Goal: Task Accomplishment & Management: Manage account settings

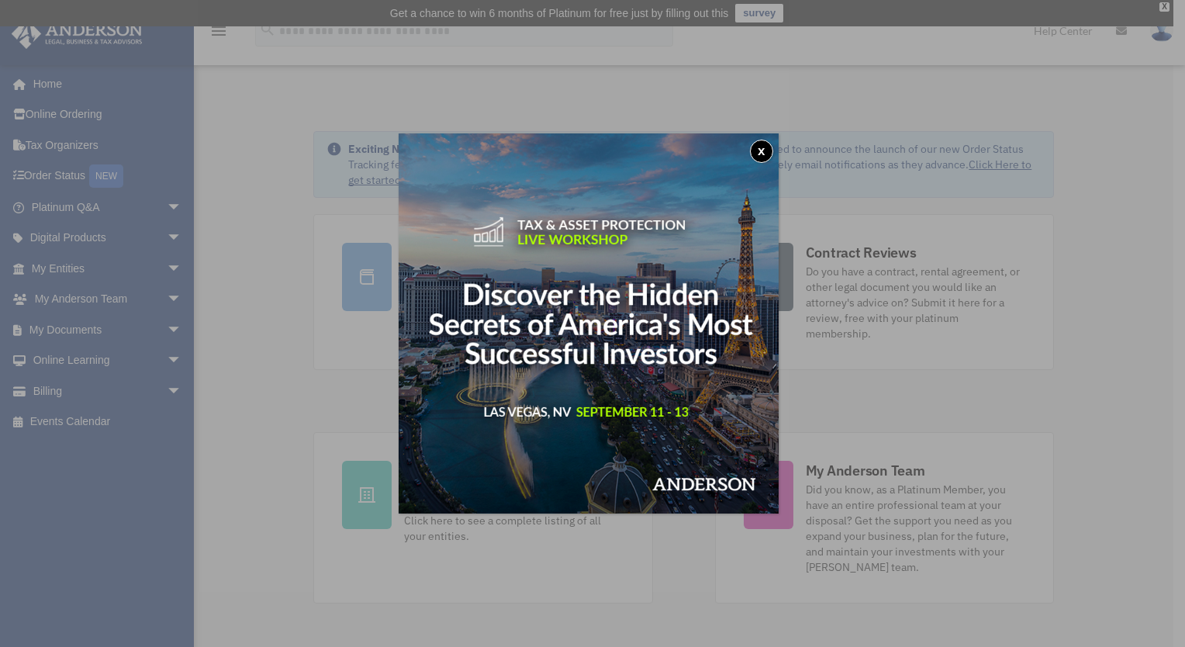
click at [763, 151] on button "x" at bounding box center [761, 151] width 23 height 23
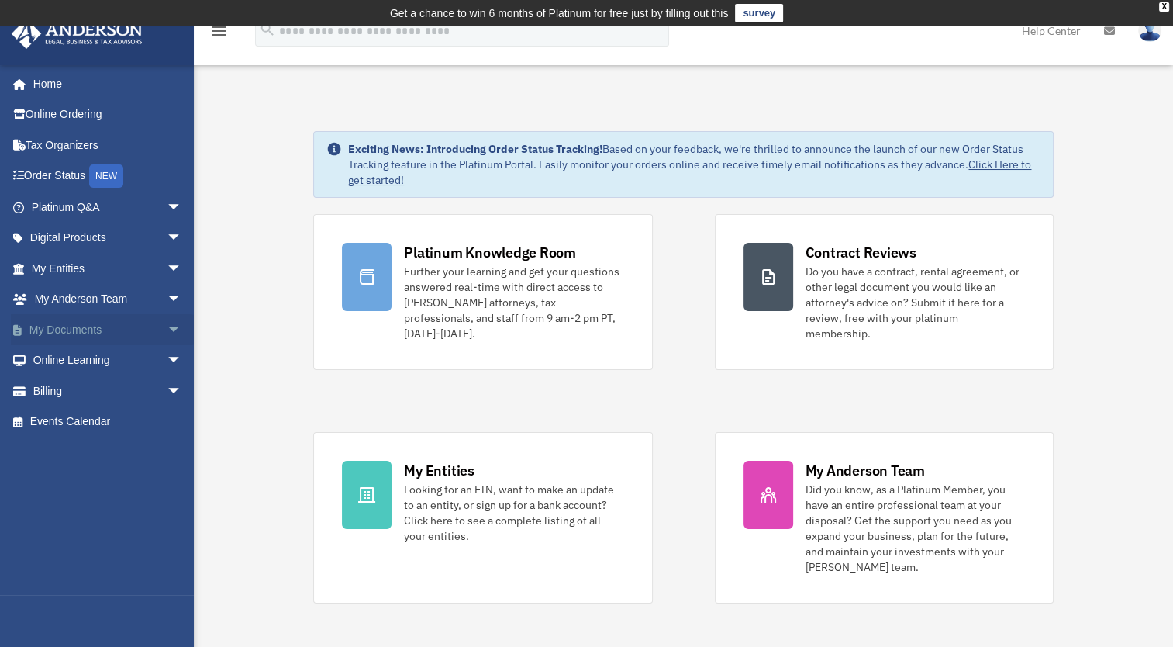
click at [167, 326] on span "arrow_drop_down" at bounding box center [182, 330] width 31 height 32
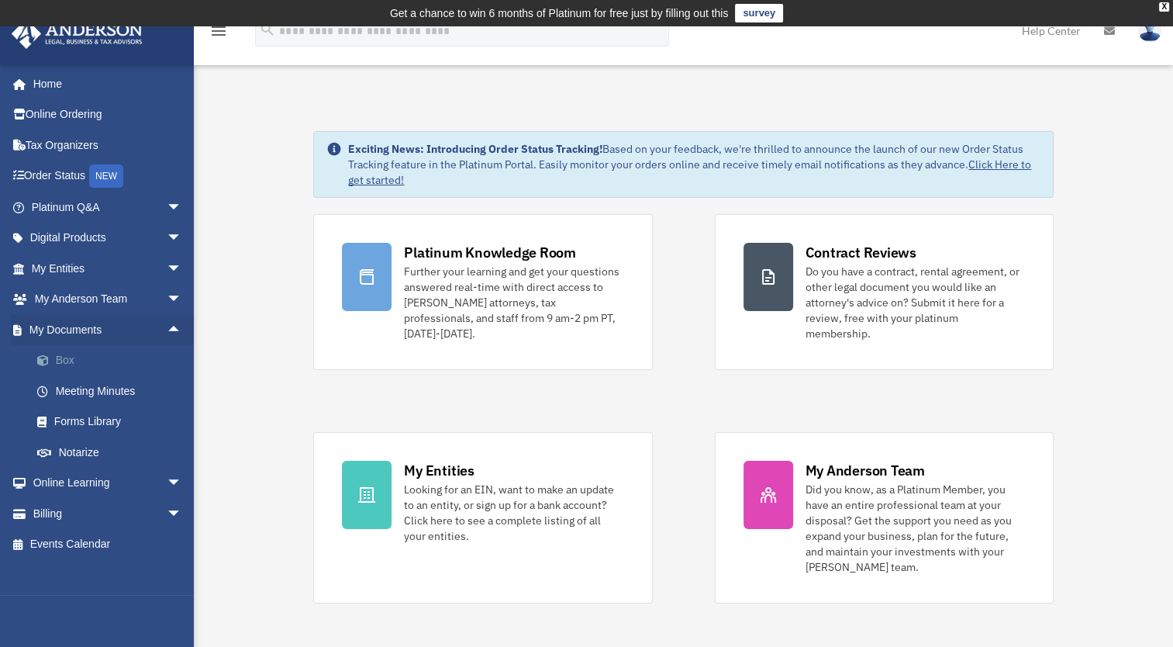
click at [65, 357] on link "Box" at bounding box center [114, 360] width 184 height 31
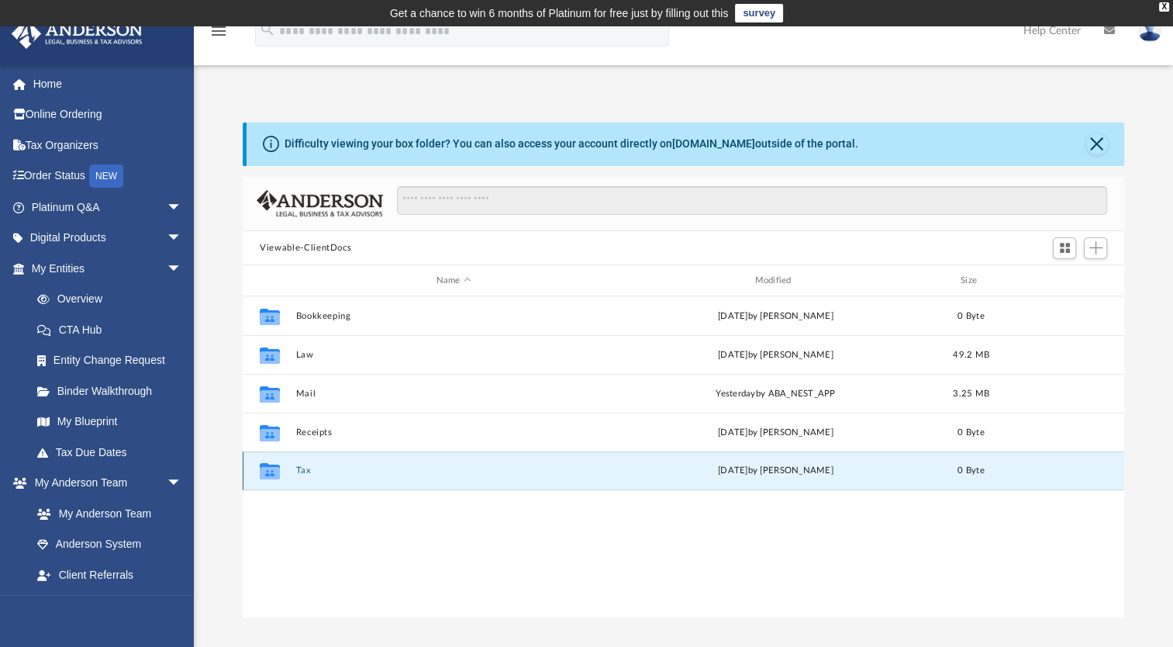
click at [303, 466] on button "Tax" at bounding box center [454, 470] width 316 height 10
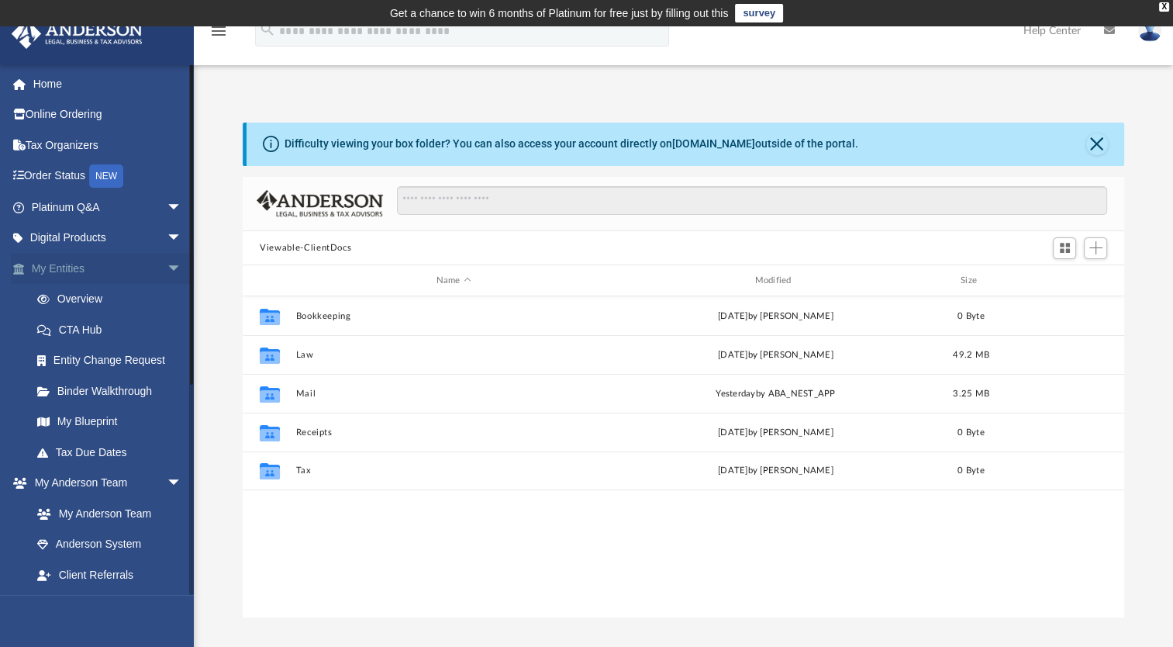
click at [167, 265] on span "arrow_drop_down" at bounding box center [182, 269] width 31 height 32
click at [167, 265] on span "arrow_drop_up" at bounding box center [182, 269] width 31 height 32
click at [167, 265] on span "arrow_drop_down" at bounding box center [182, 269] width 31 height 32
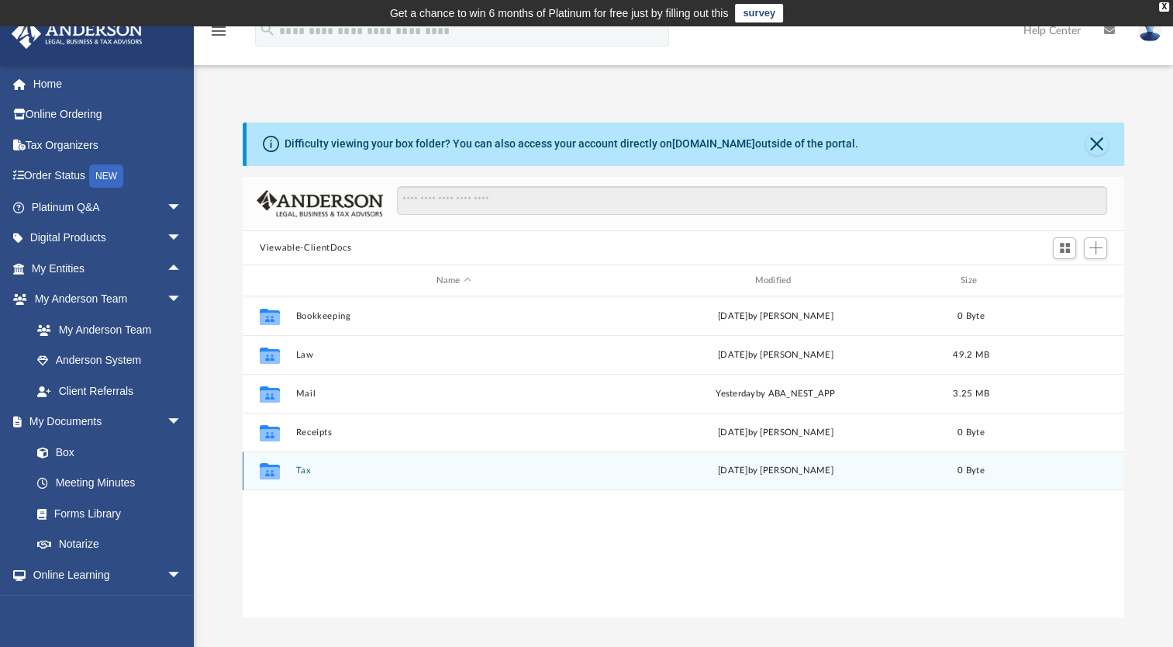
click at [297, 470] on button "Tax" at bounding box center [454, 470] width 316 height 10
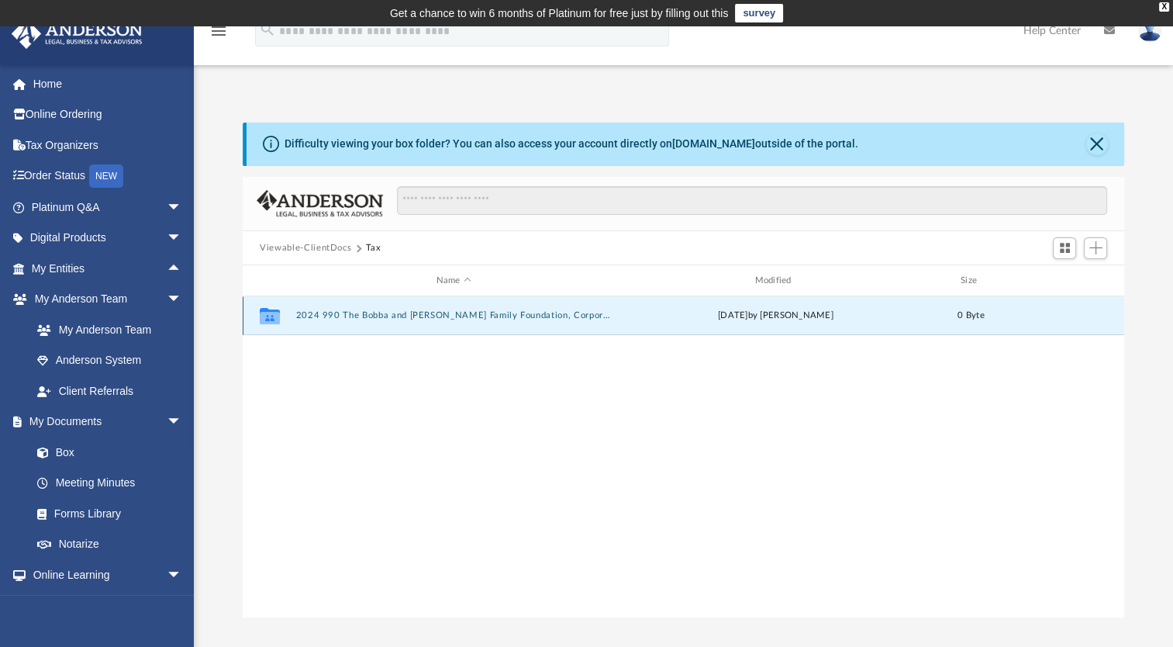
click at [446, 316] on button "2024 990 The Bobba and Nandipati Family Foundation, Corporation" at bounding box center [454, 315] width 316 height 10
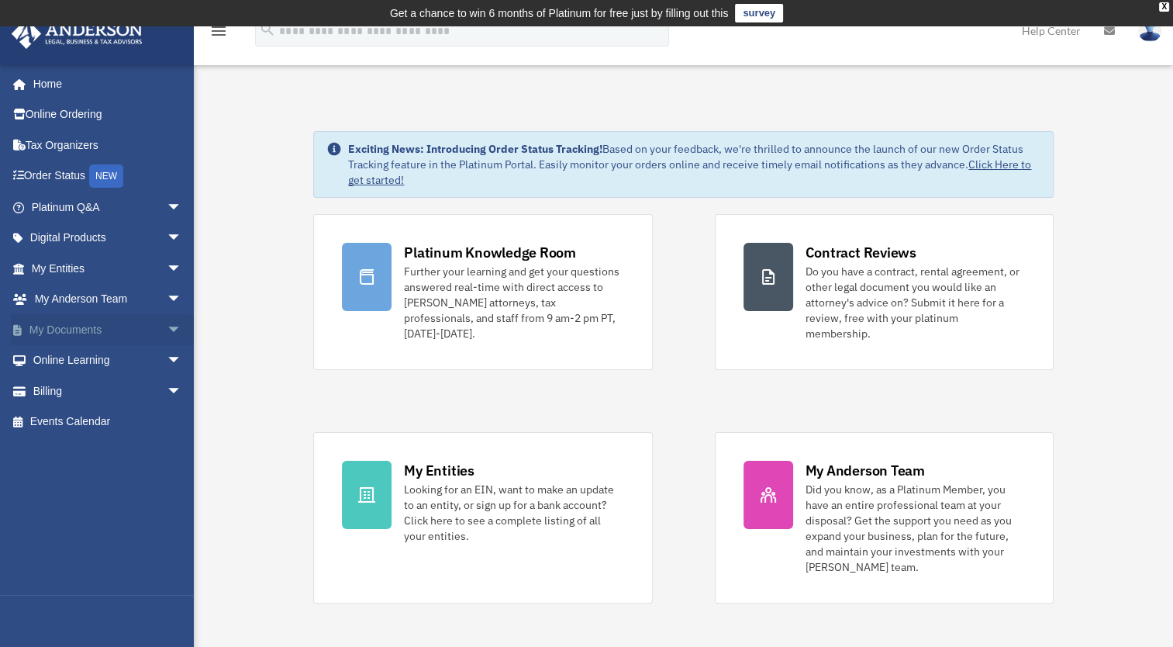
click at [139, 327] on link "My Documents arrow_drop_down" at bounding box center [108, 329] width 195 height 31
click at [167, 330] on span "arrow_drop_down" at bounding box center [182, 330] width 31 height 32
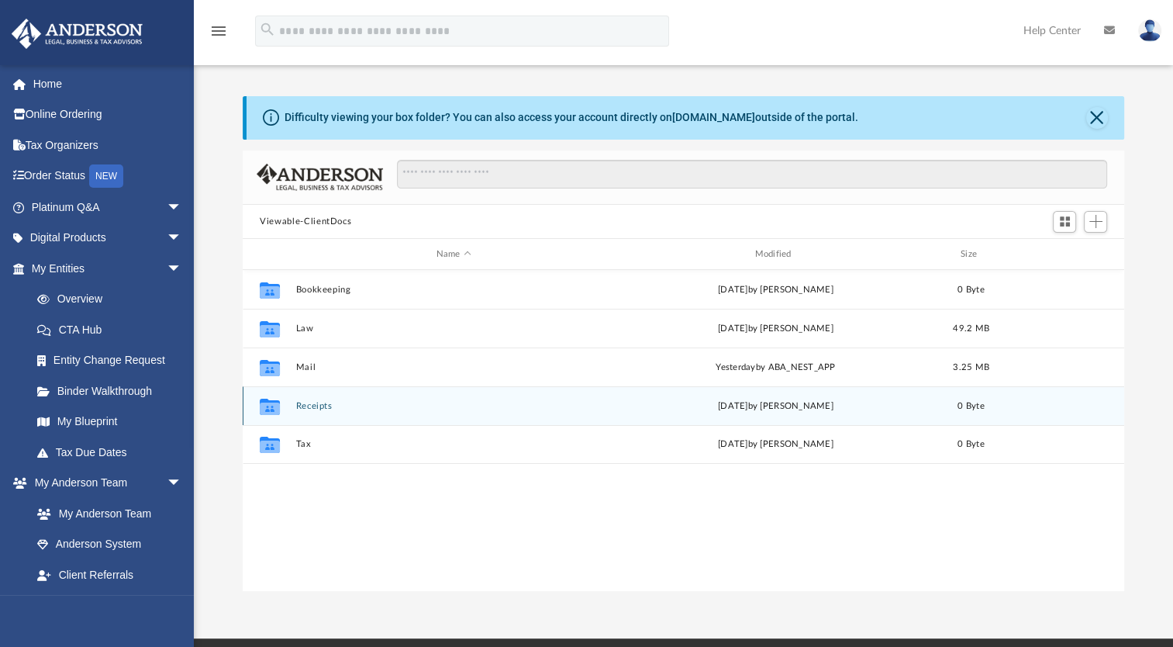
scroll to position [340, 868]
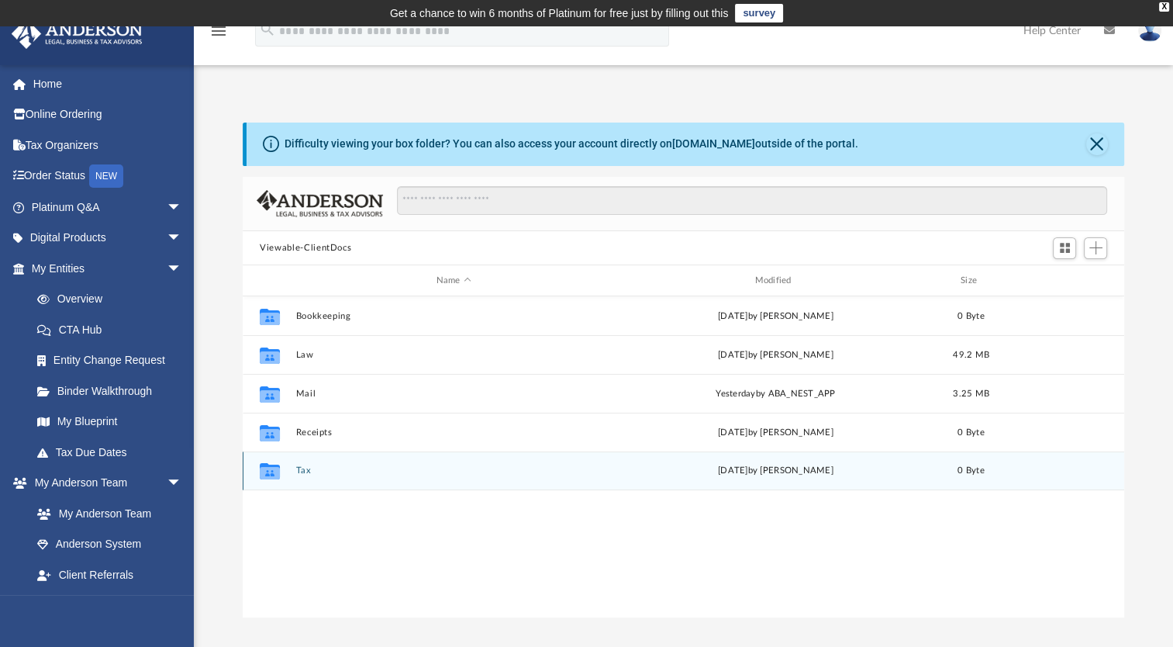
click at [302, 474] on button "Tax" at bounding box center [454, 470] width 316 height 10
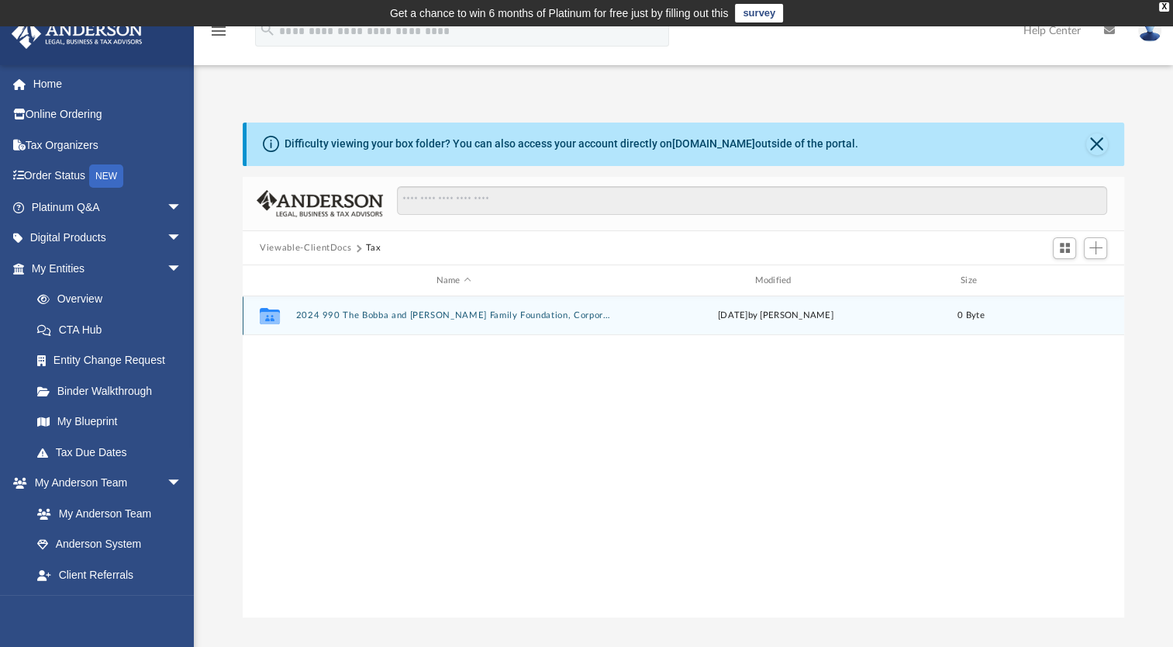
click at [433, 315] on button "2024 990 The Bobba and [PERSON_NAME] Family Foundation, Corporation" at bounding box center [454, 315] width 316 height 10
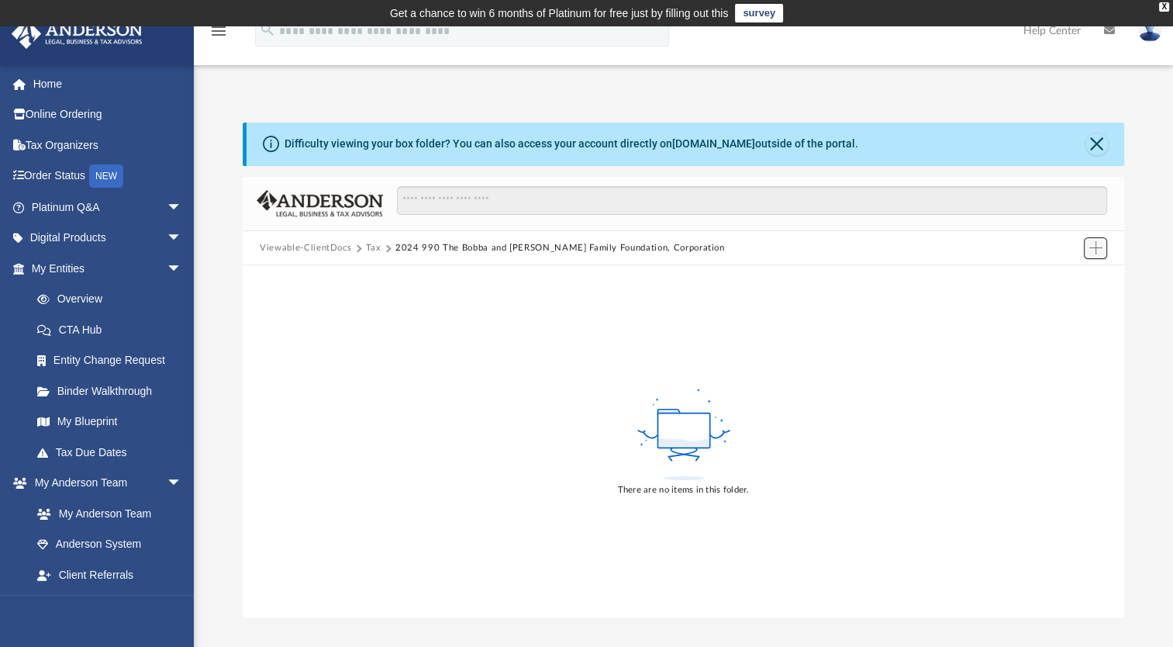
click at [1098, 250] on span "Add" at bounding box center [1095, 247] width 13 height 13
click at [1070, 271] on li "Upload" at bounding box center [1074, 279] width 50 height 16
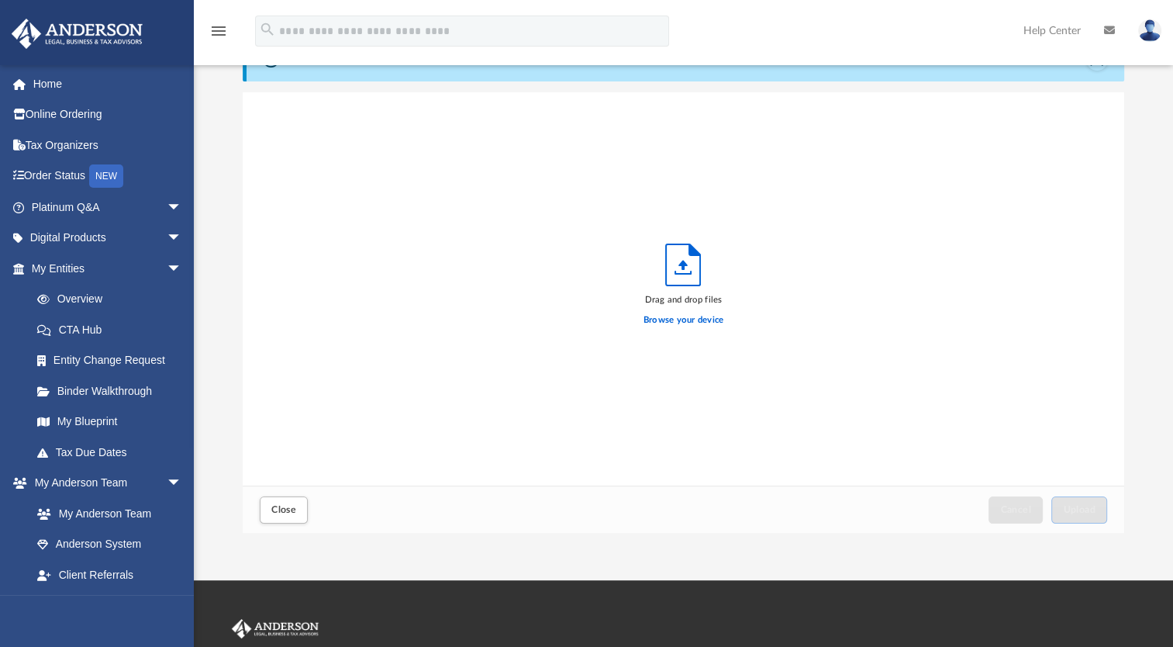
scroll to position [233, 0]
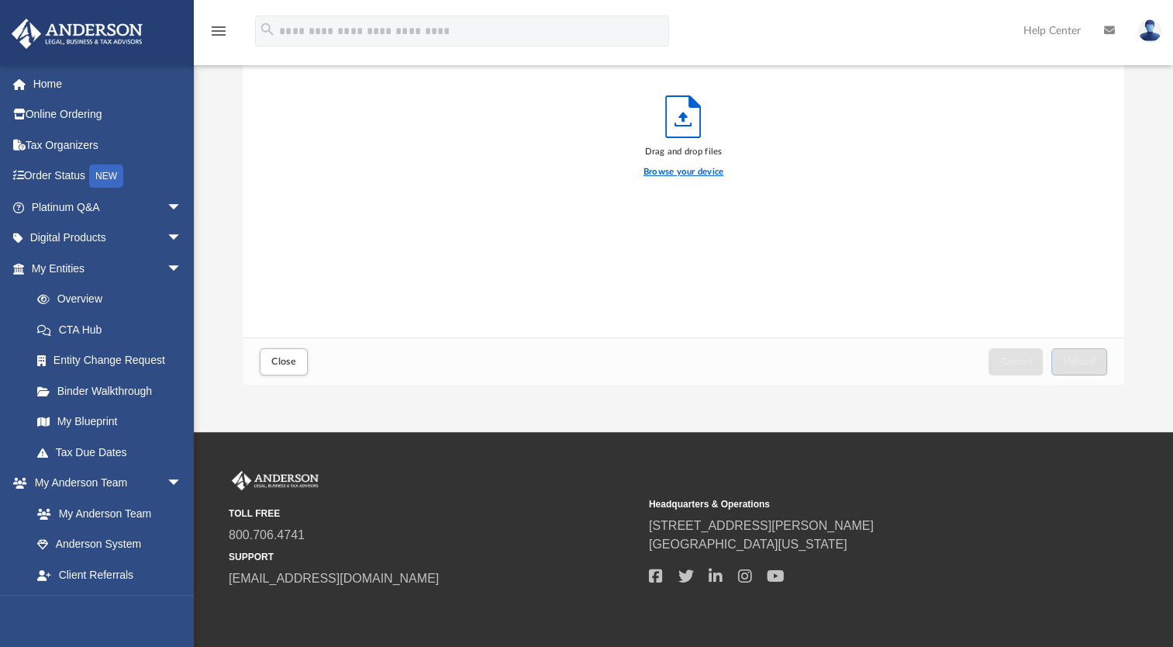
click at [676, 167] on label "Browse your device" at bounding box center [684, 172] width 81 height 14
click at [0, 0] on input "Browse your device" at bounding box center [0, 0] width 0 height 0
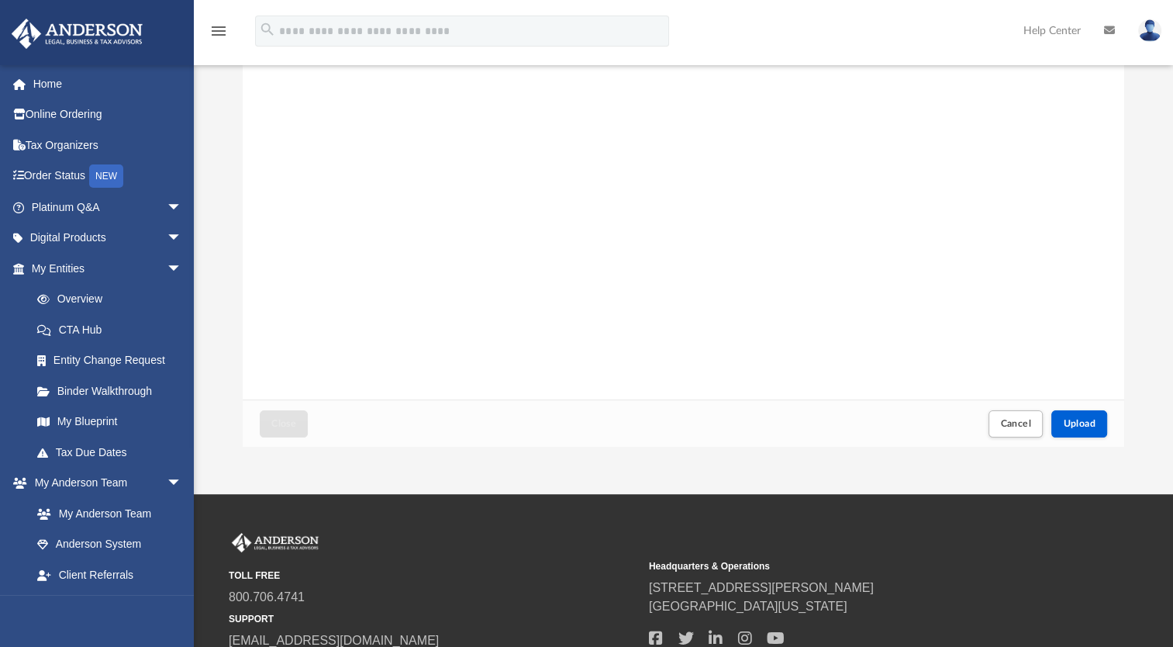
scroll to position [78, 0]
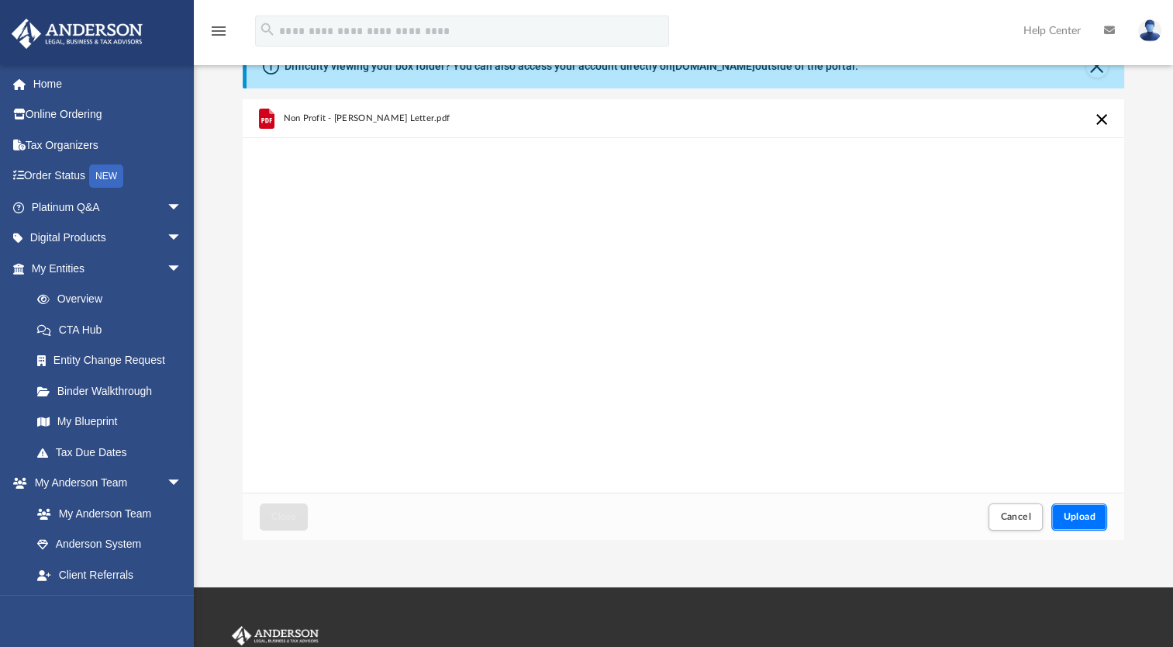
click at [1070, 513] on span "Upload" at bounding box center [1079, 516] width 33 height 9
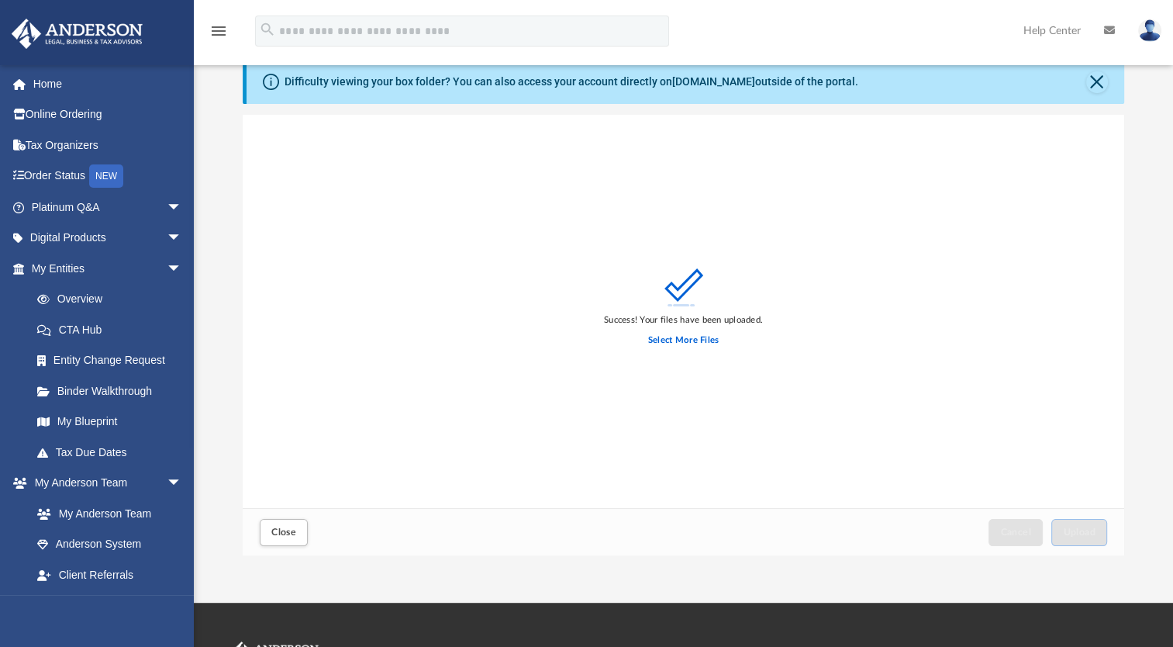
scroll to position [155, 0]
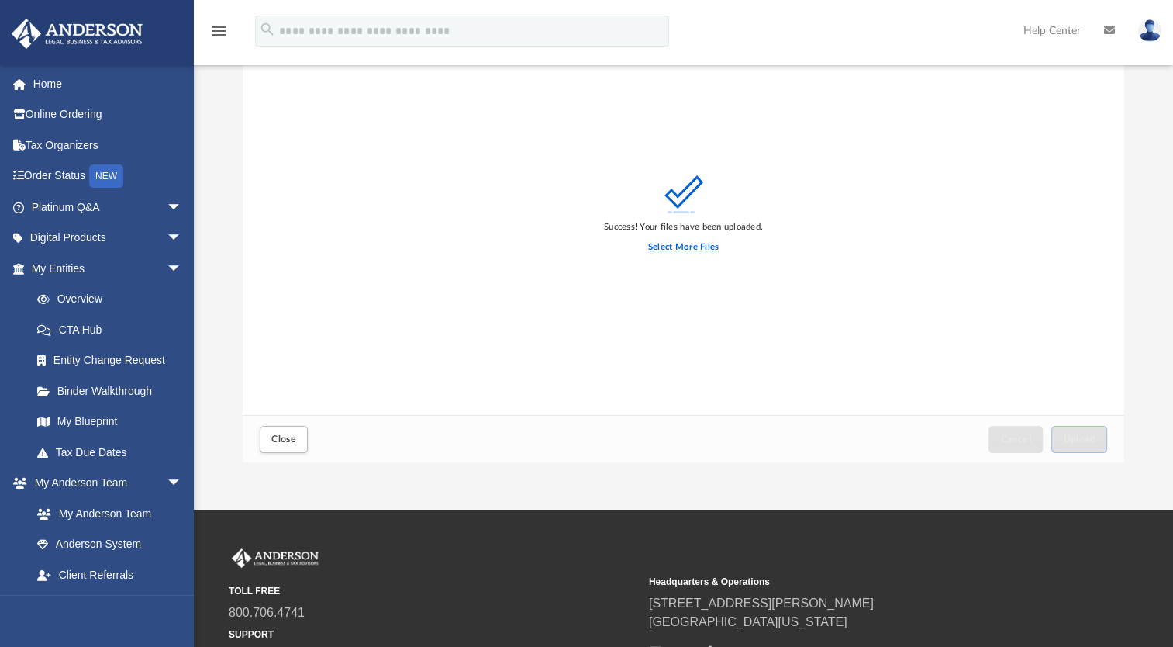
click at [682, 246] on label "Select More Files" at bounding box center [683, 247] width 71 height 14
click at [0, 0] on input "Select More Files" at bounding box center [0, 0] width 0 height 0
click at [1072, 434] on span "Upload" at bounding box center [1079, 438] width 33 height 9
click at [682, 243] on label "Select More Files" at bounding box center [683, 247] width 71 height 14
click at [0, 0] on input "Select More Files" at bounding box center [0, 0] width 0 height 0
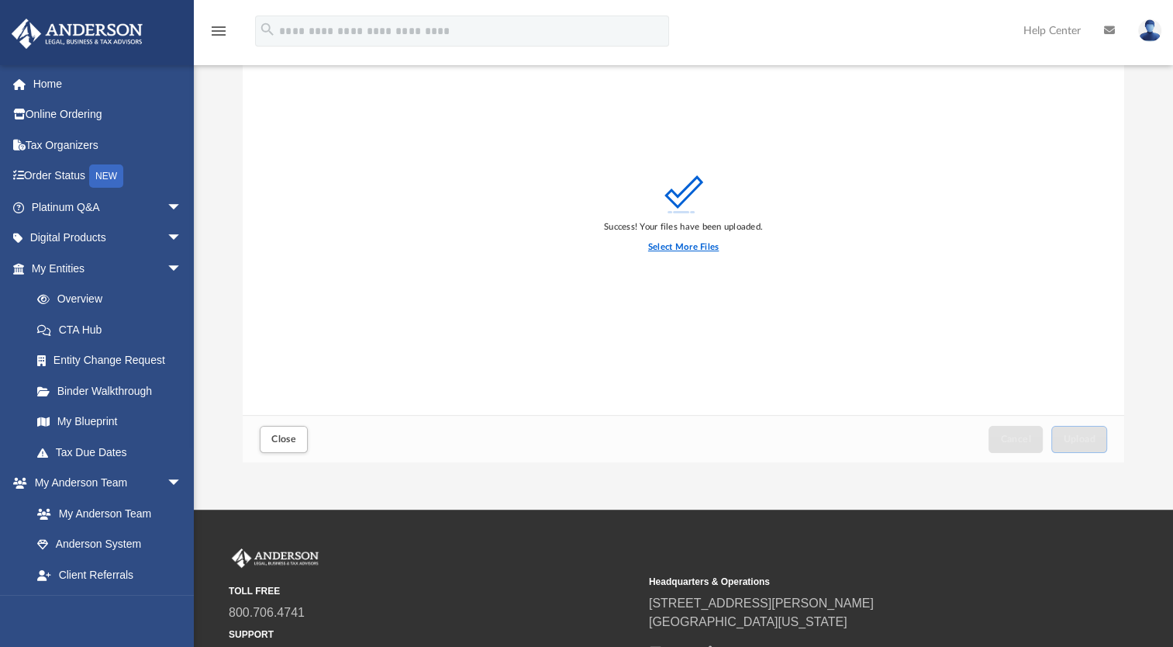
click at [673, 248] on label "Select More Files" at bounding box center [683, 247] width 71 height 14
click at [0, 0] on input "Select More Files" at bounding box center [0, 0] width 0 height 0
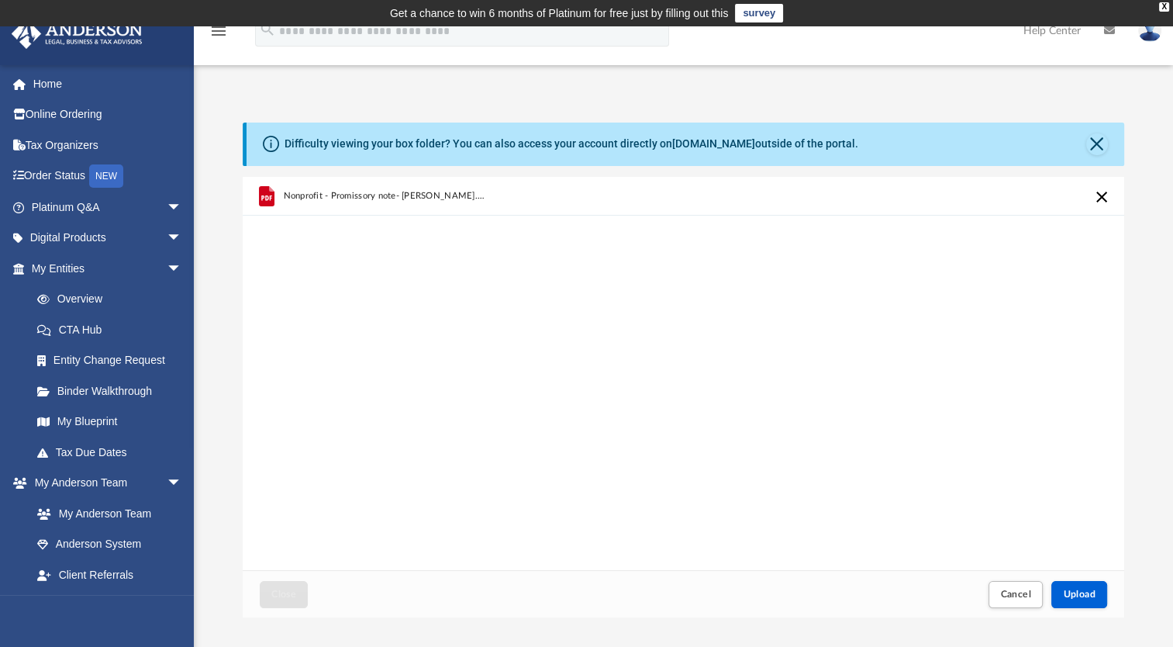
scroll to position [78, 0]
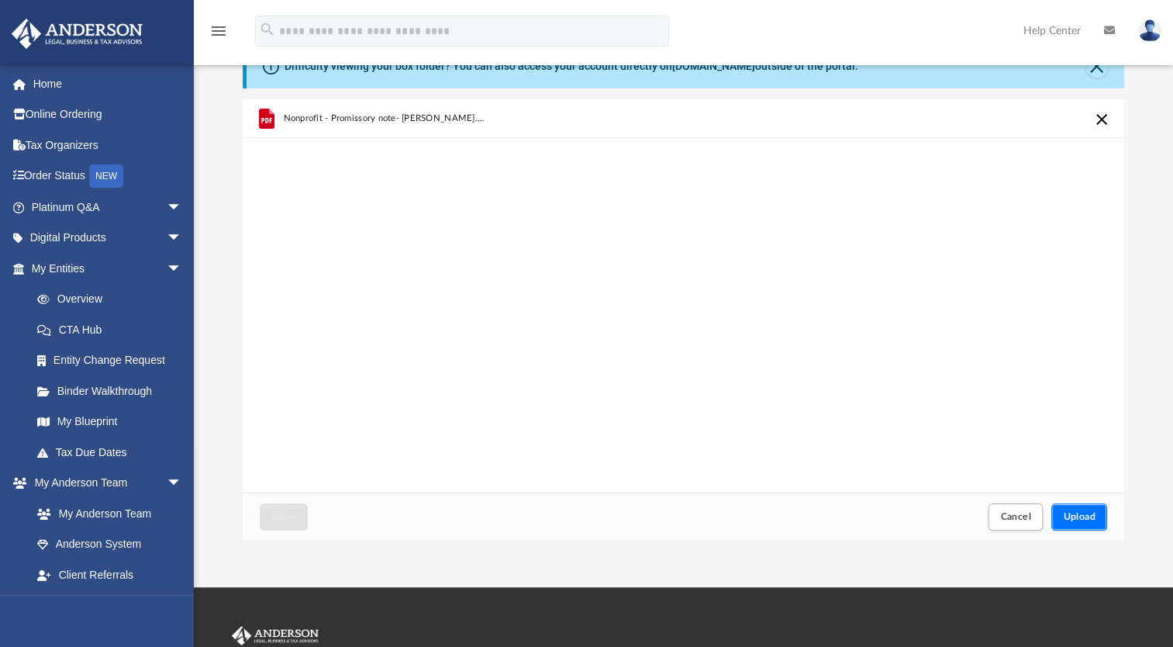
click at [1084, 517] on span "Upload" at bounding box center [1079, 516] width 33 height 9
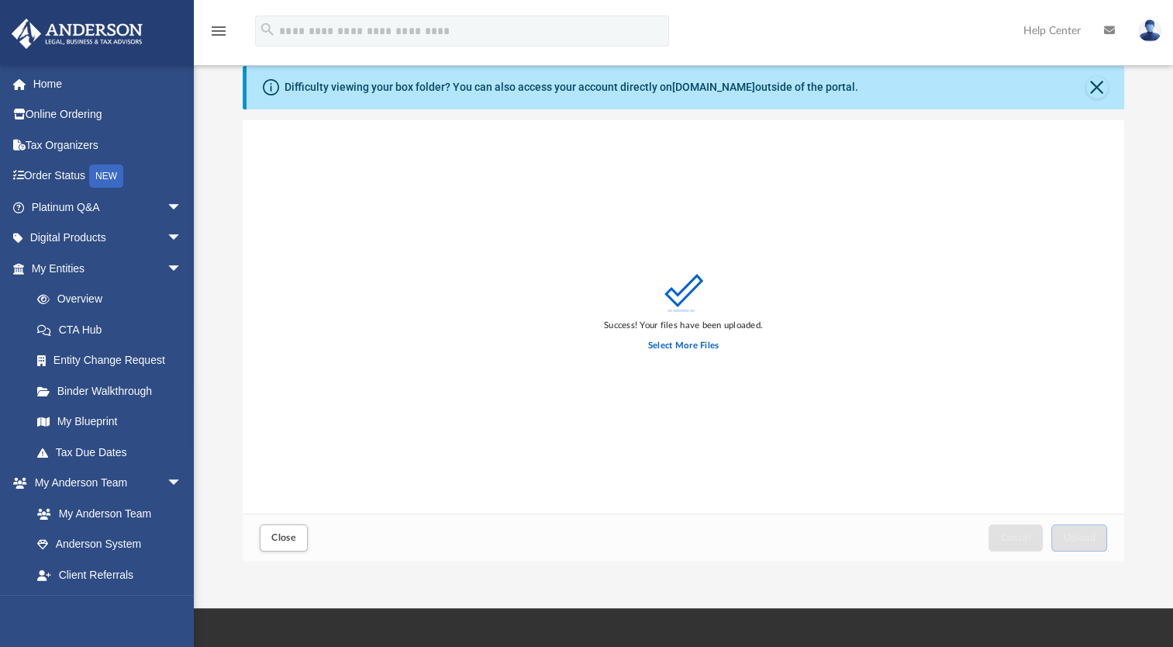
scroll to position [0, 0]
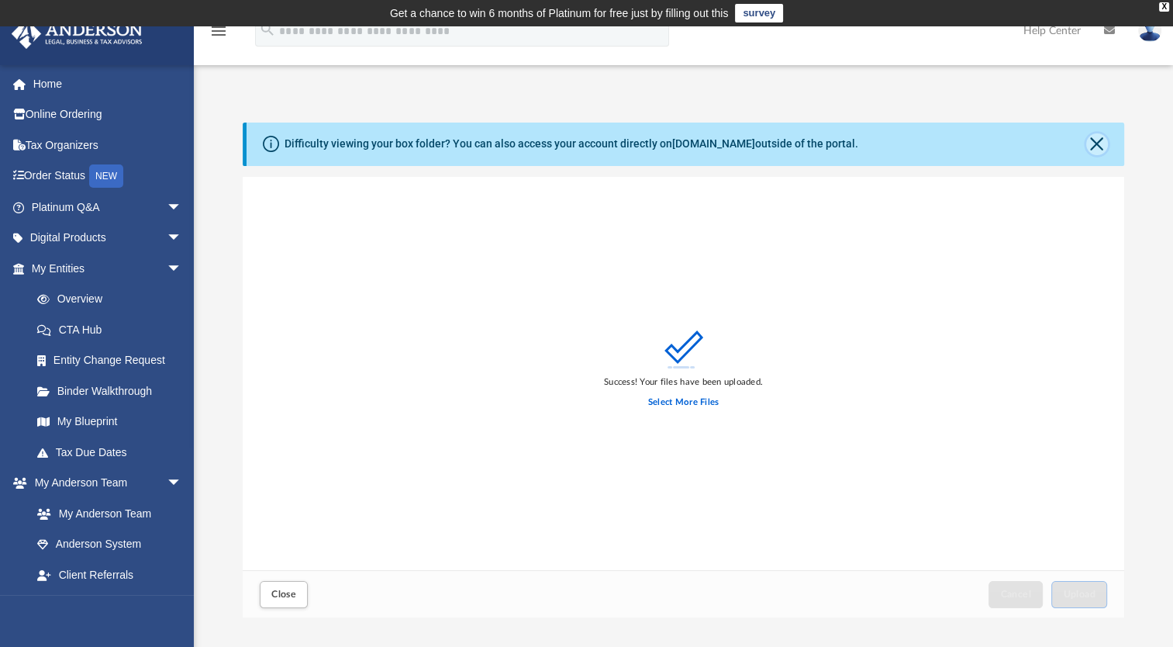
click at [1100, 147] on button "Close" at bounding box center [1097, 144] width 22 height 22
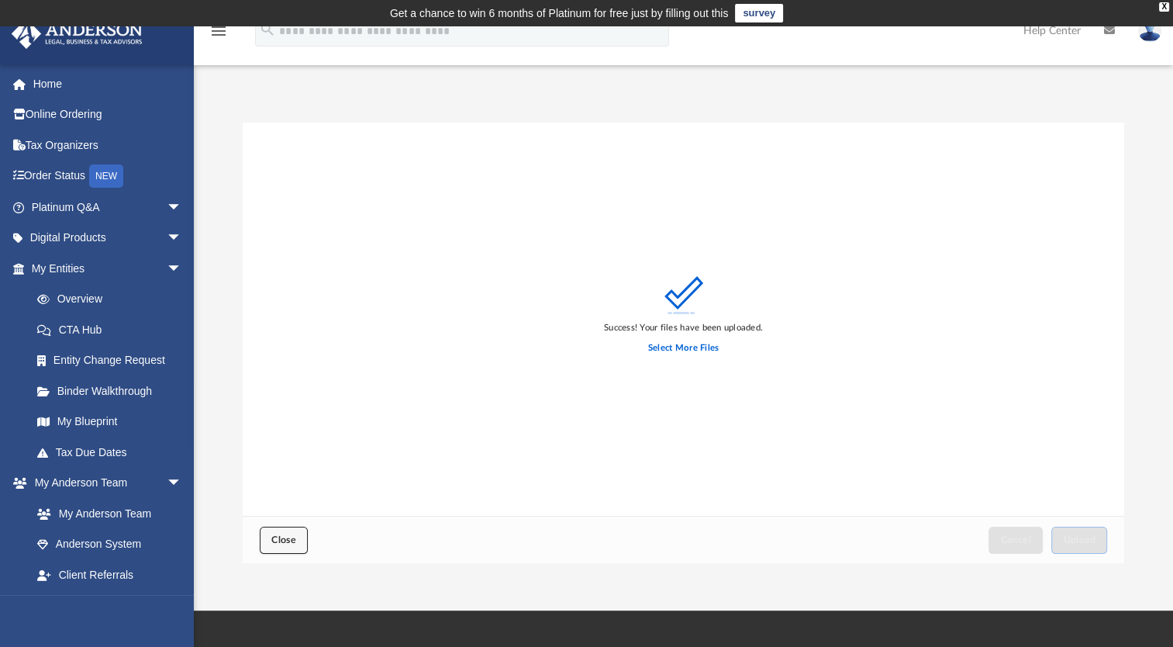
click at [269, 542] on button "Close" at bounding box center [284, 540] width 48 height 27
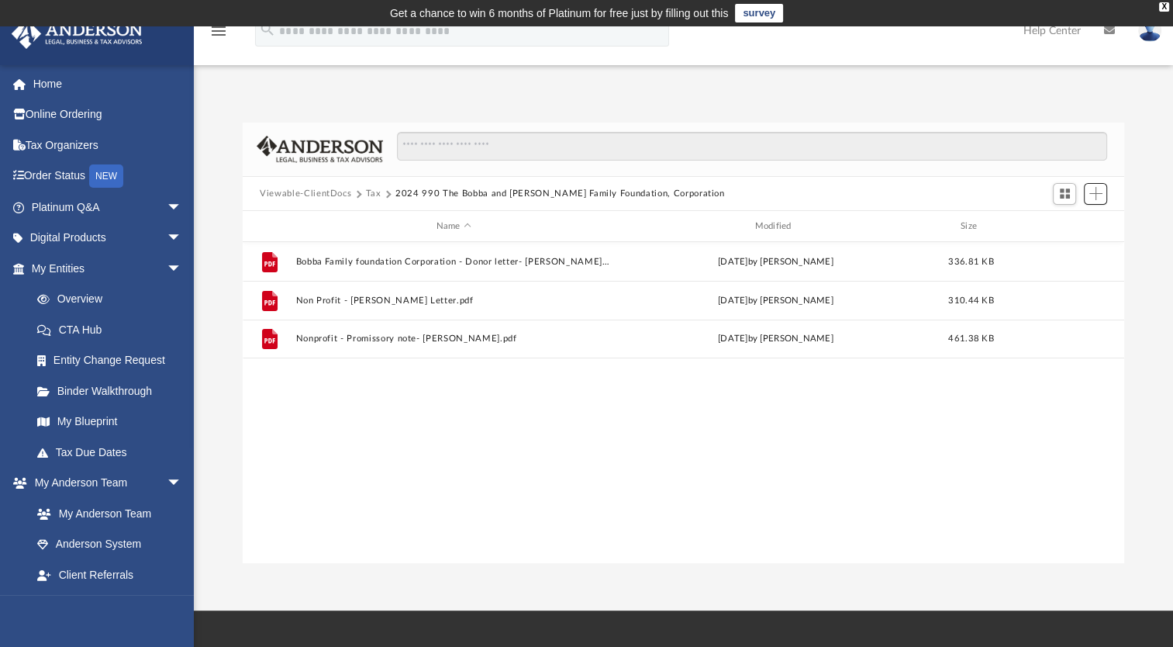
scroll to position [340, 868]
click at [98, 426] on link "My Blueprint" at bounding box center [114, 421] width 184 height 31
